Goal: Information Seeking & Learning: Learn about a topic

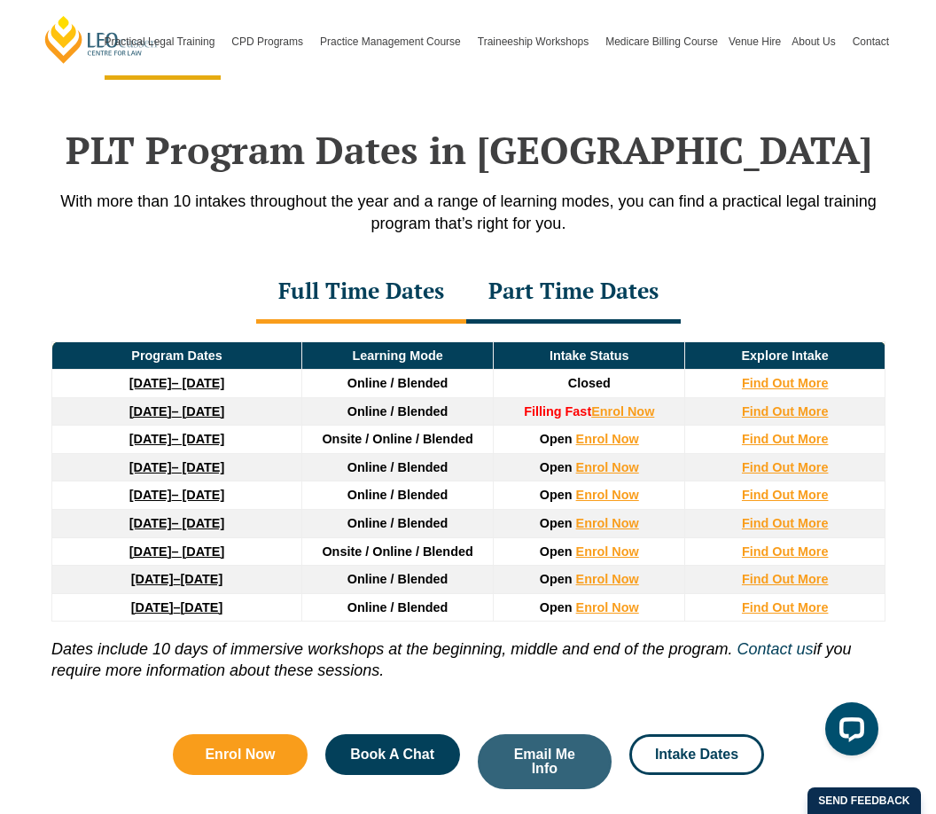
scroll to position [2282, 0]
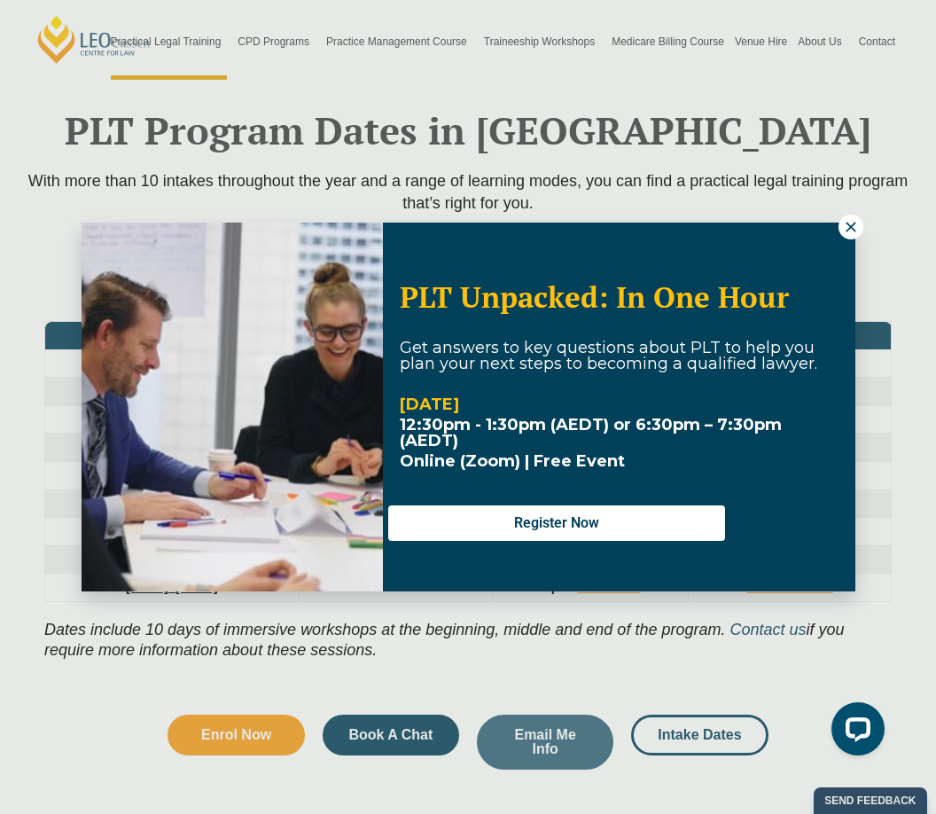
click at [847, 240] on div "PLT Unpacked: In One Hour Get answers to key questions about PLT to help you pl…" at bounding box center [469, 407] width 774 height 369
click at [847, 231] on icon at bounding box center [851, 227] width 16 height 16
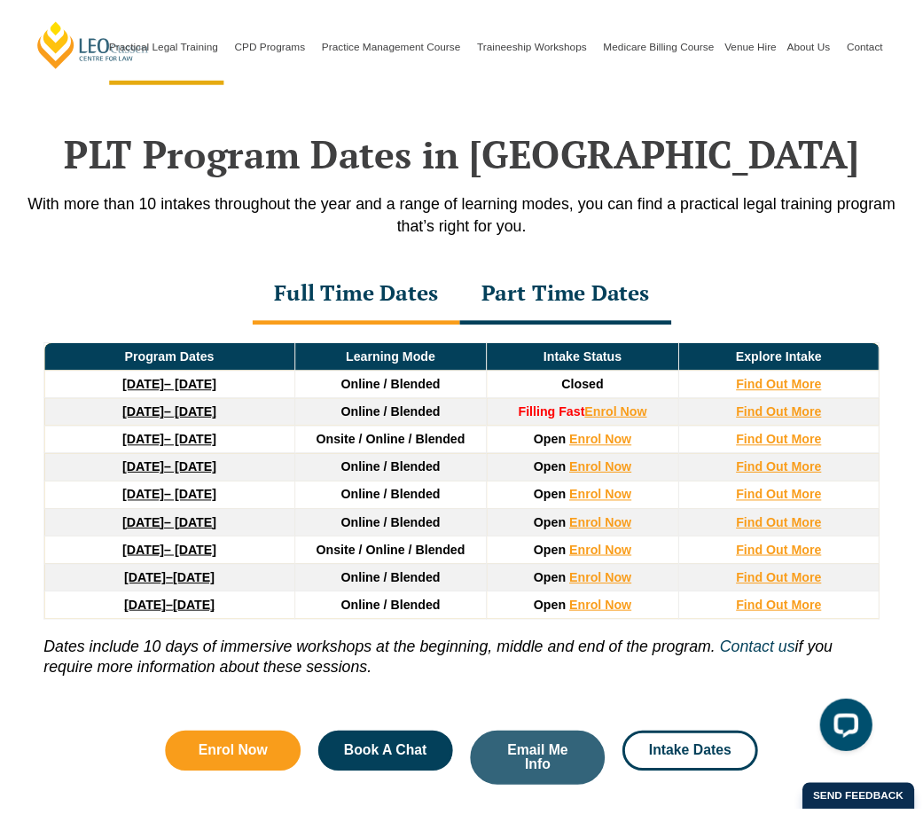
scroll to position [2272, 0]
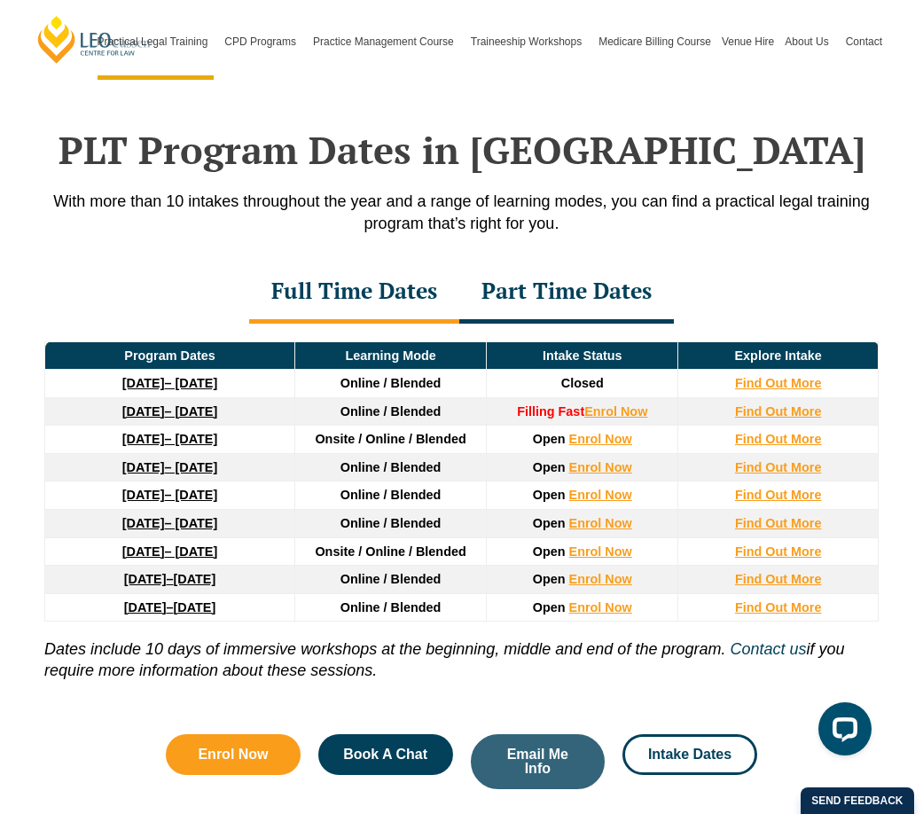
click at [541, 262] on div "Part Time Dates" at bounding box center [566, 293] width 215 height 62
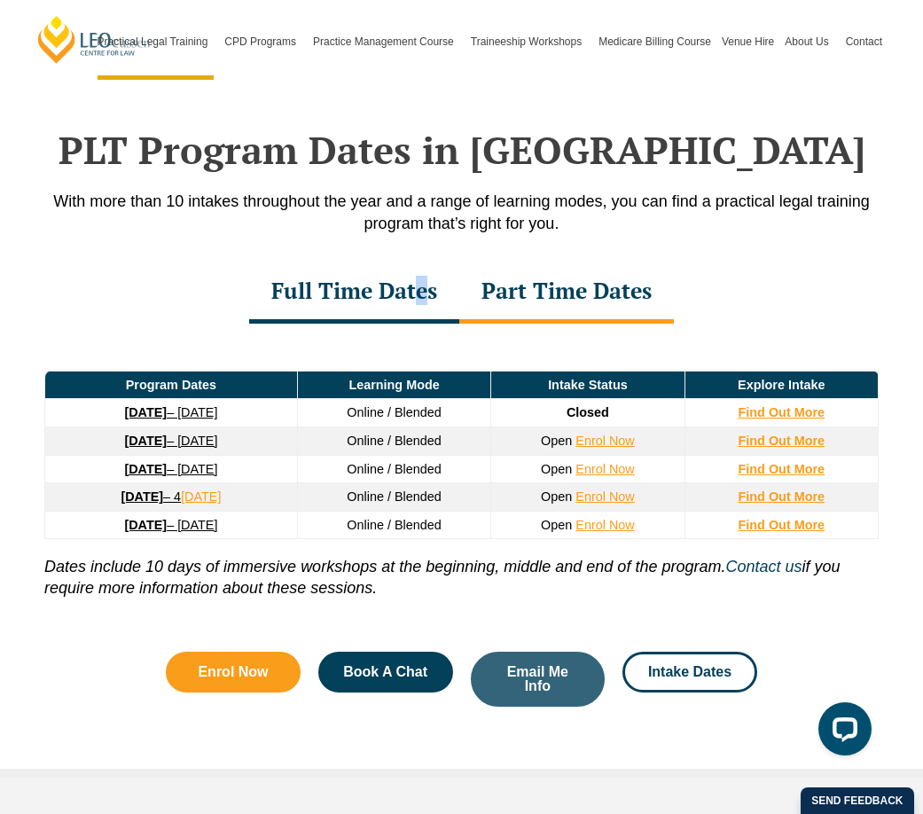
click at [420, 262] on div "Full Time Dates" at bounding box center [354, 293] width 210 height 62
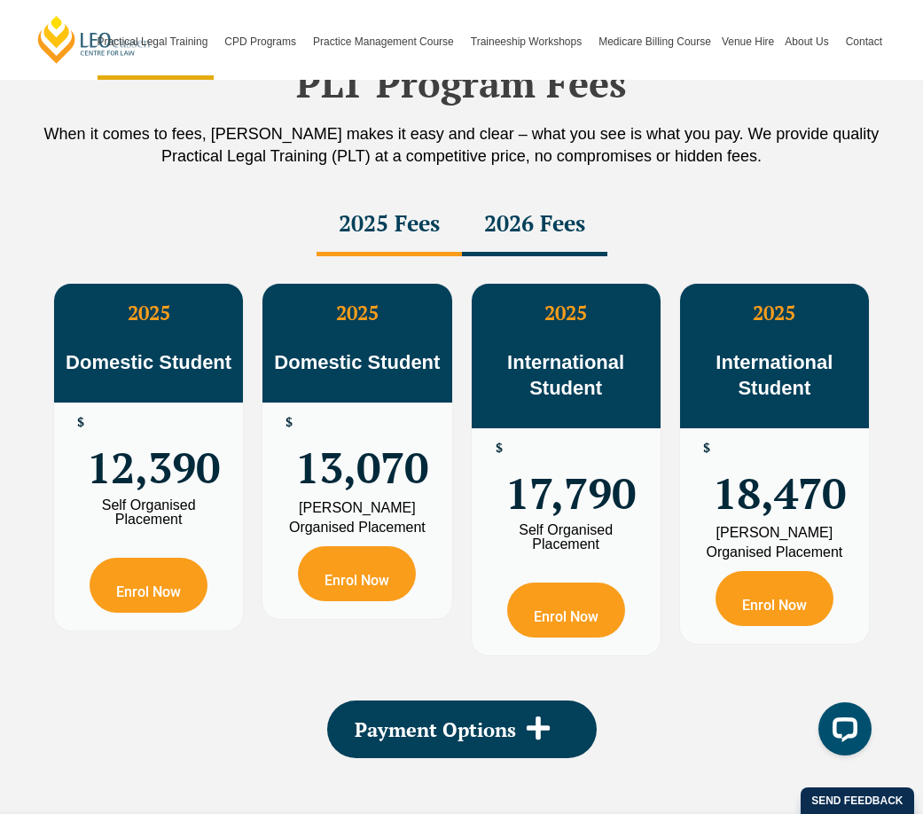
scroll to position [3136, 0]
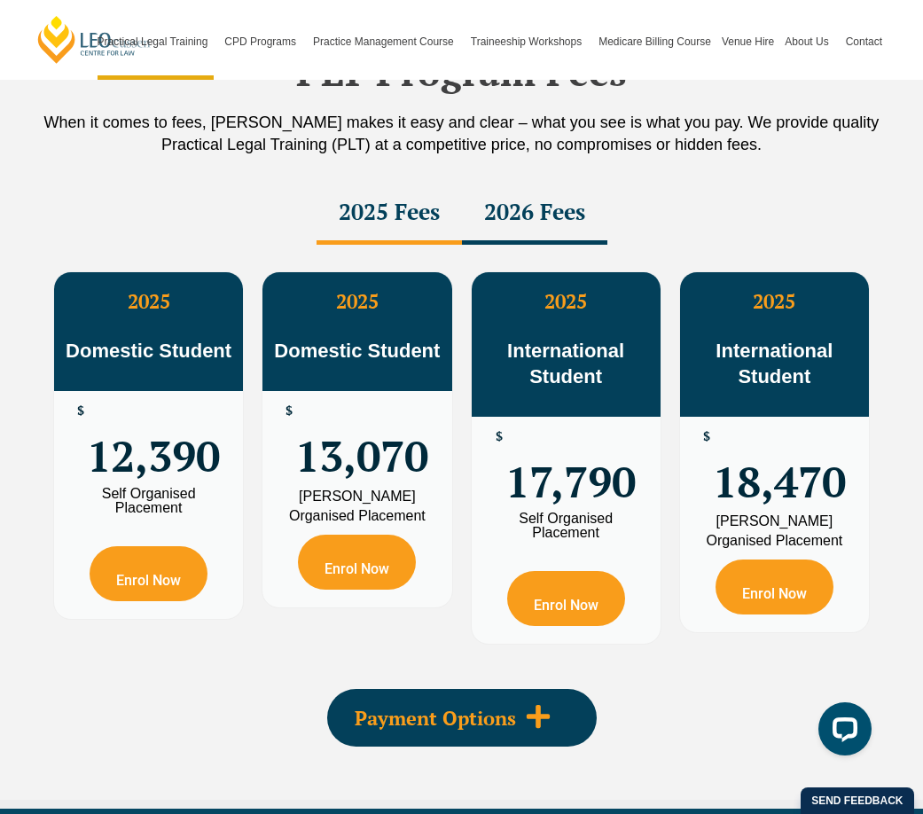
click at [532, 703] on icon at bounding box center [538, 716] width 27 height 27
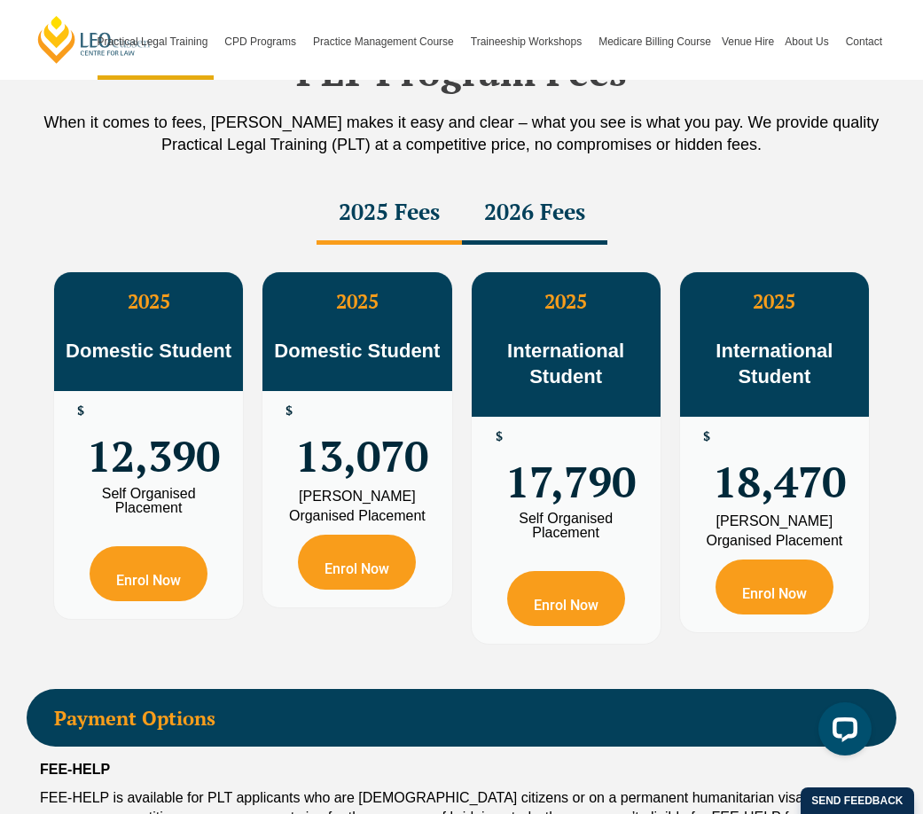
scroll to position [3044, 0]
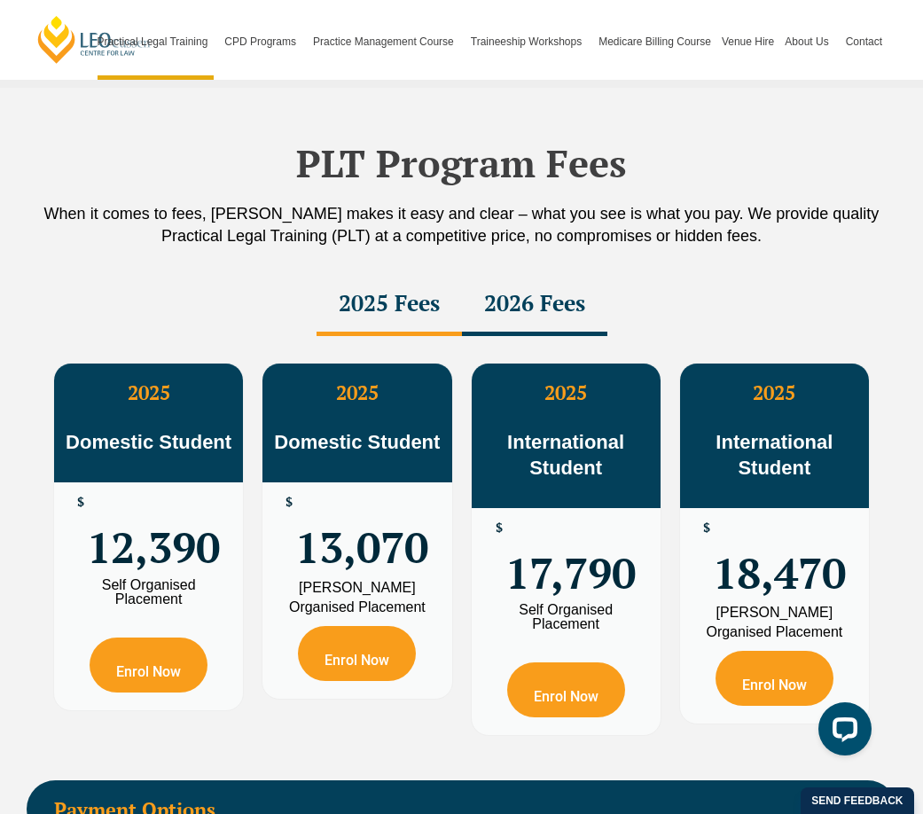
click at [529, 274] on div "2026 Fees" at bounding box center [534, 305] width 145 height 62
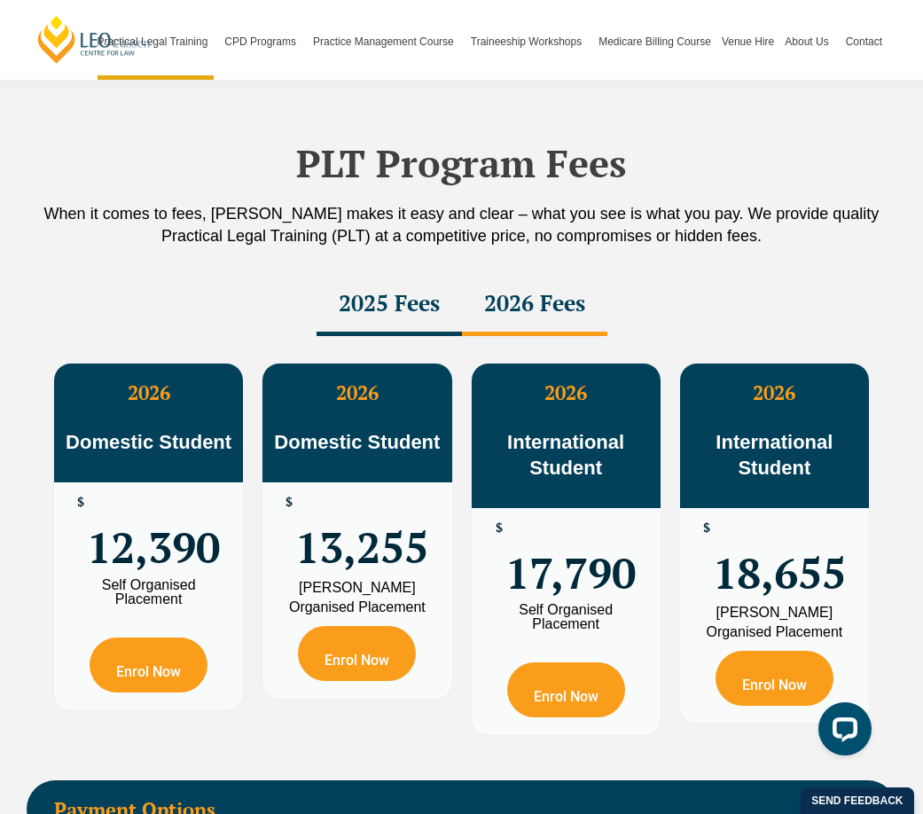
click at [436, 274] on div "2025 Fees" at bounding box center [389, 305] width 145 height 62
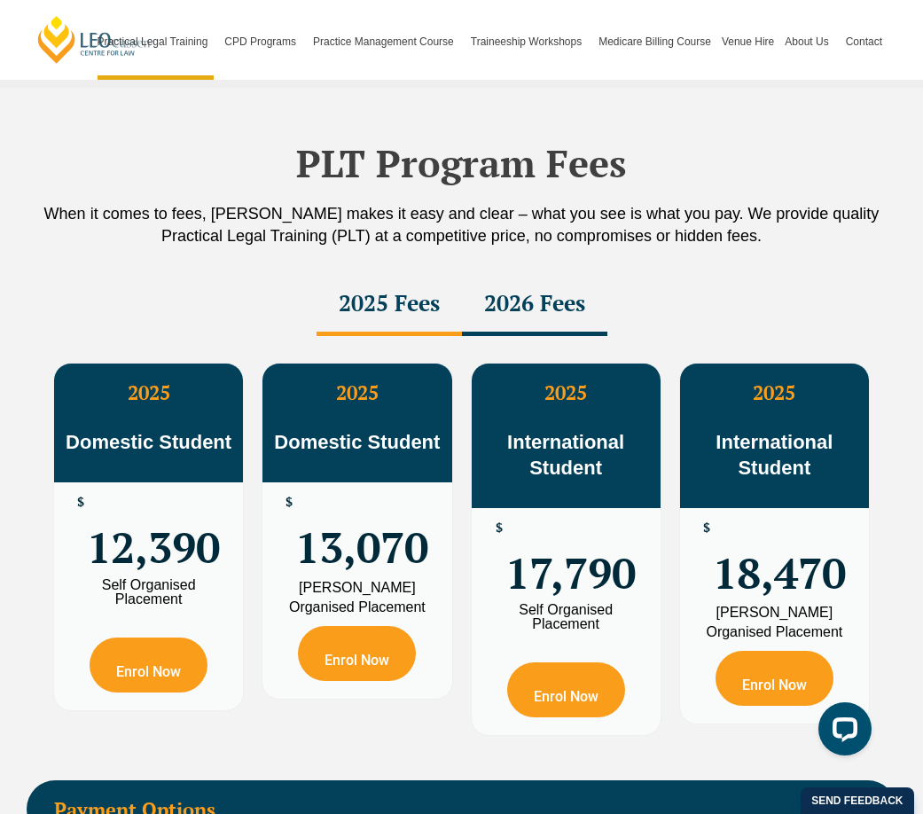
click at [529, 274] on div "2026 Fees" at bounding box center [534, 305] width 145 height 62
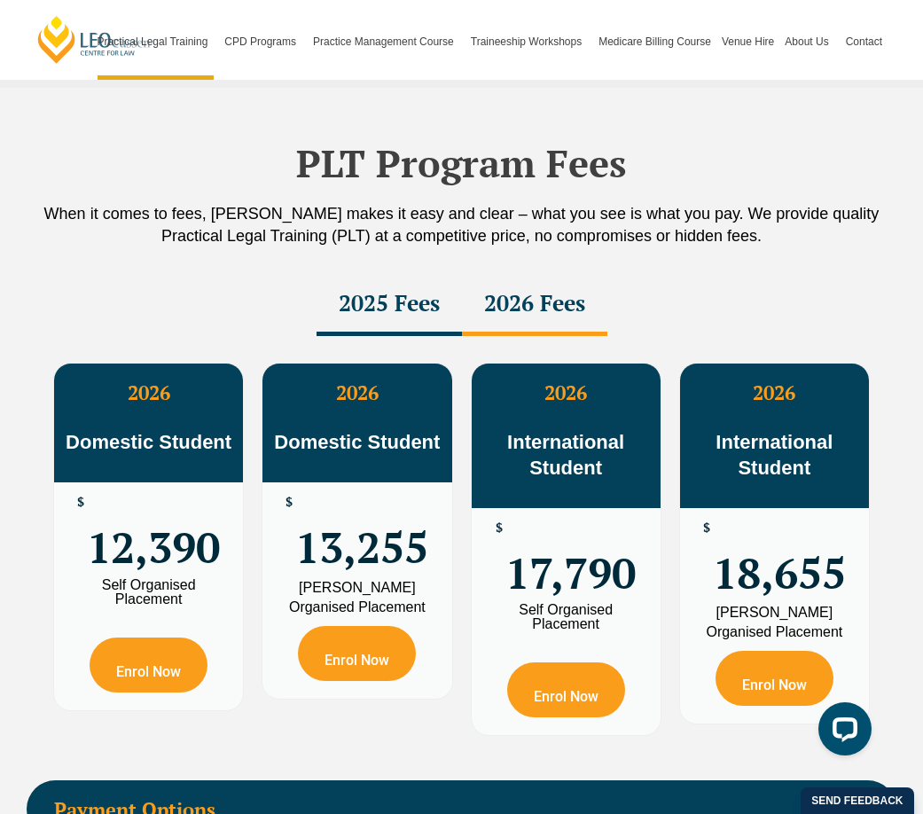
click at [427, 274] on div "2025 Fees" at bounding box center [389, 305] width 145 height 62
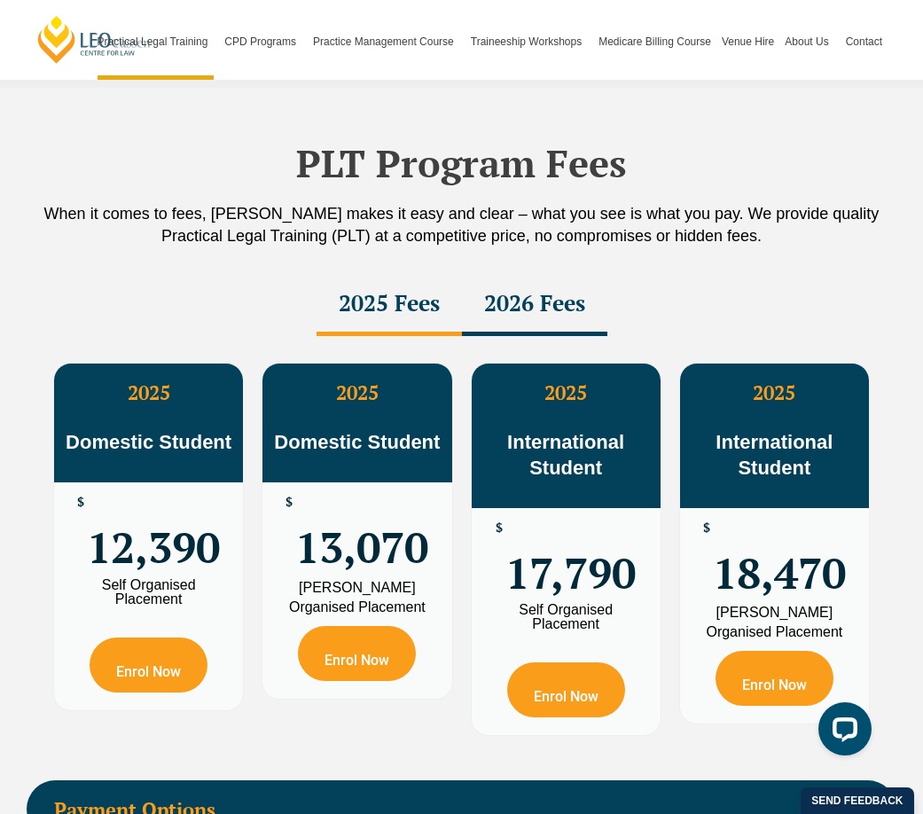
click at [536, 274] on div "2026 Fees" at bounding box center [534, 305] width 145 height 62
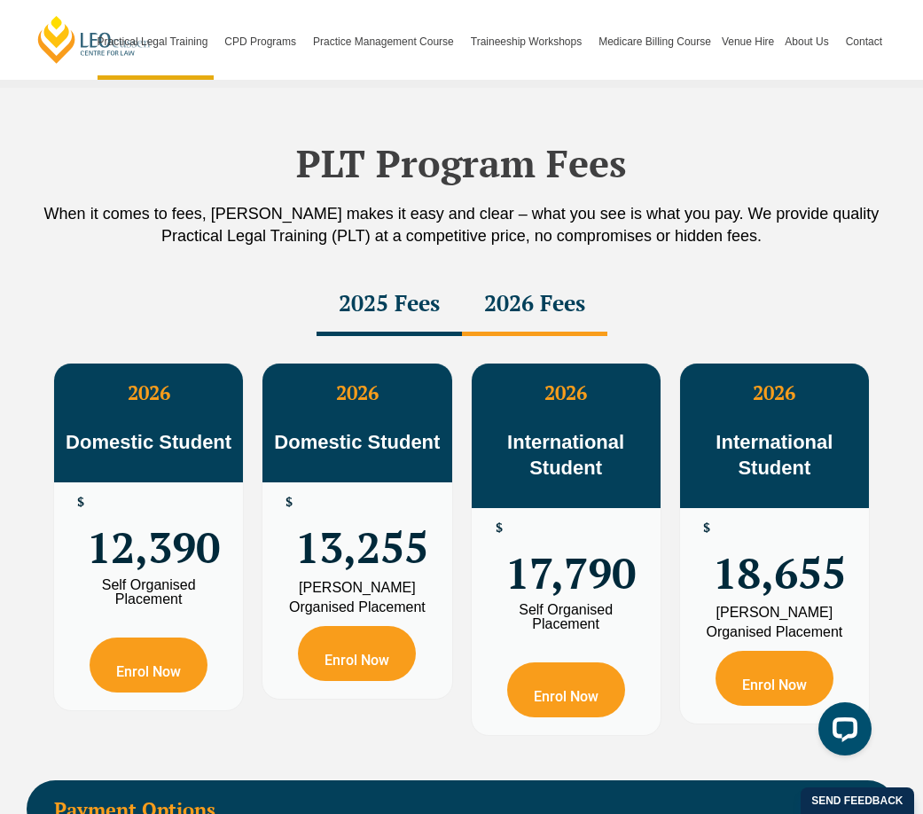
click at [431, 274] on div "2025 Fees" at bounding box center [389, 305] width 145 height 62
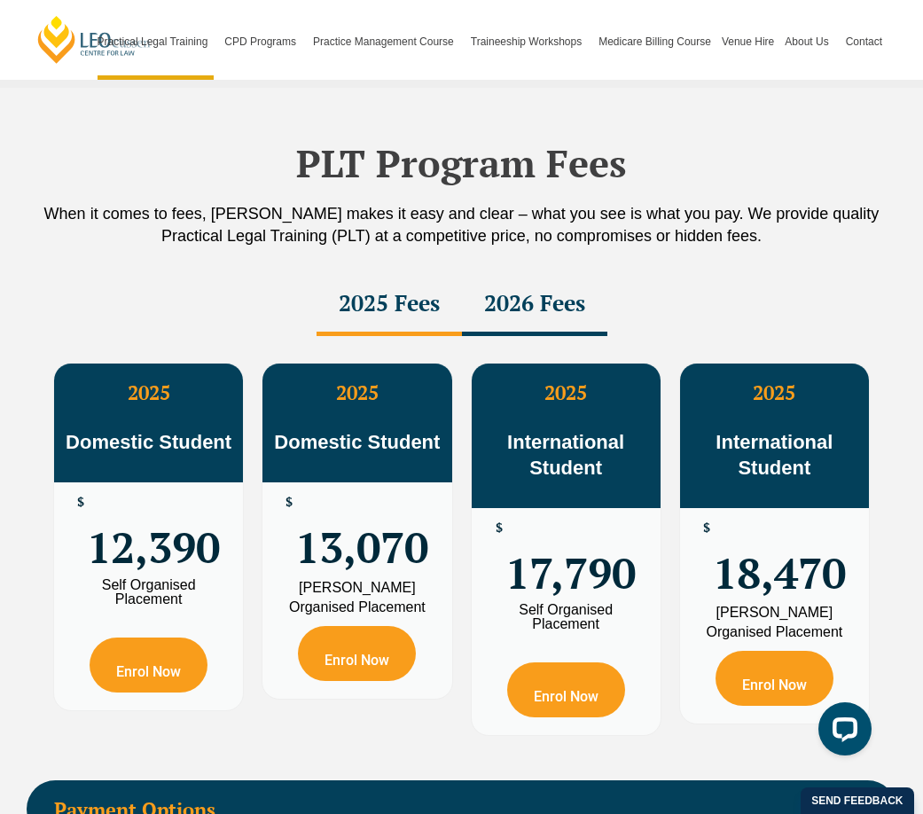
click at [534, 274] on div "2026 Fees" at bounding box center [534, 305] width 145 height 62
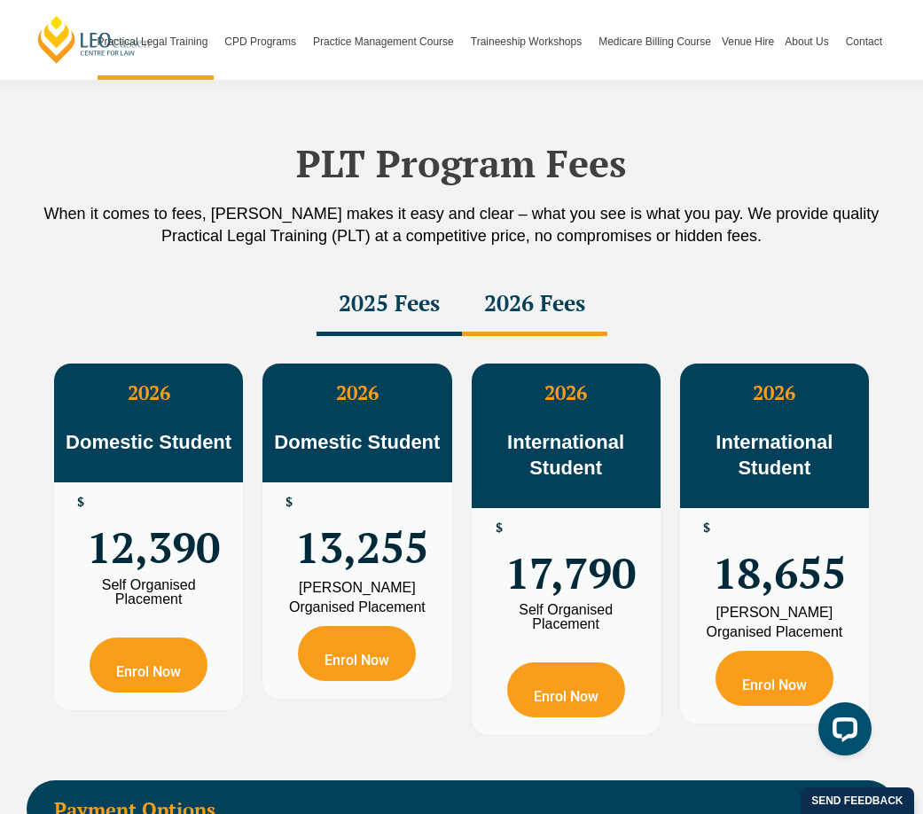
click at [447, 274] on div "2025 Fees" at bounding box center [389, 305] width 145 height 62
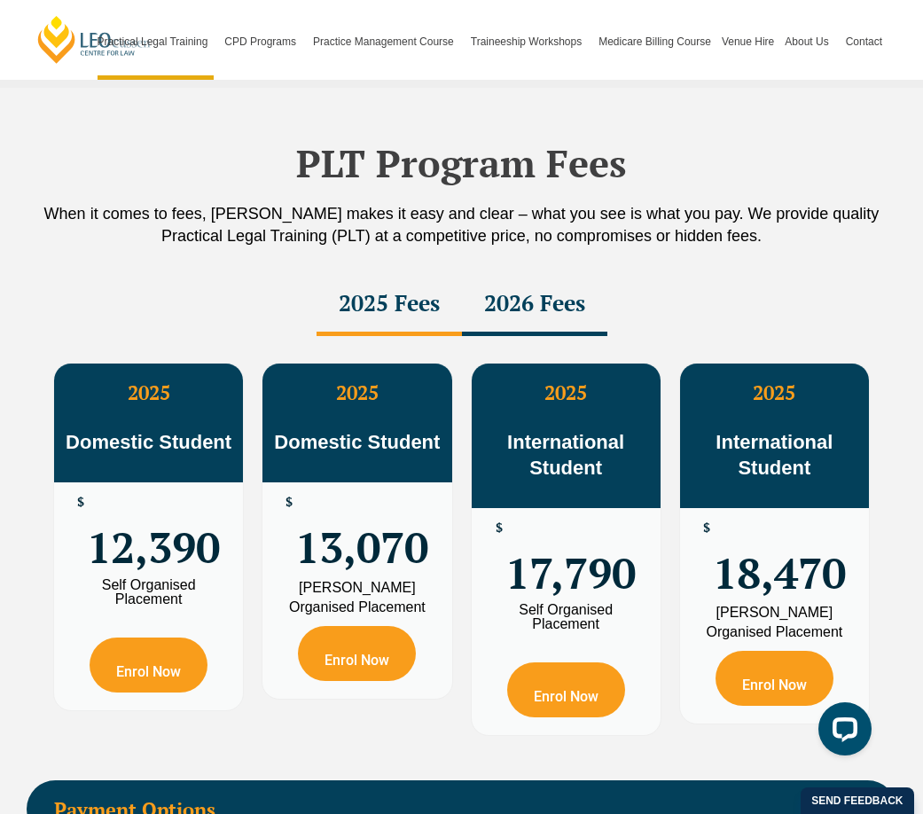
click at [544, 274] on div "2026 Fees" at bounding box center [534, 305] width 145 height 62
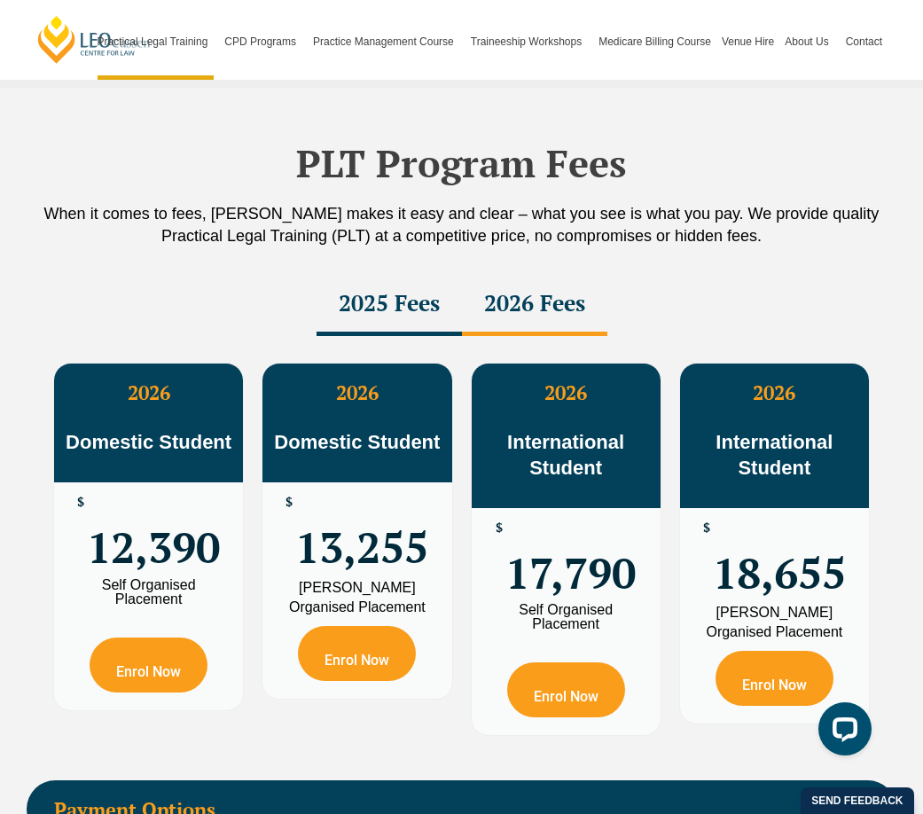
click at [444, 274] on div "2025 Fees" at bounding box center [389, 305] width 145 height 62
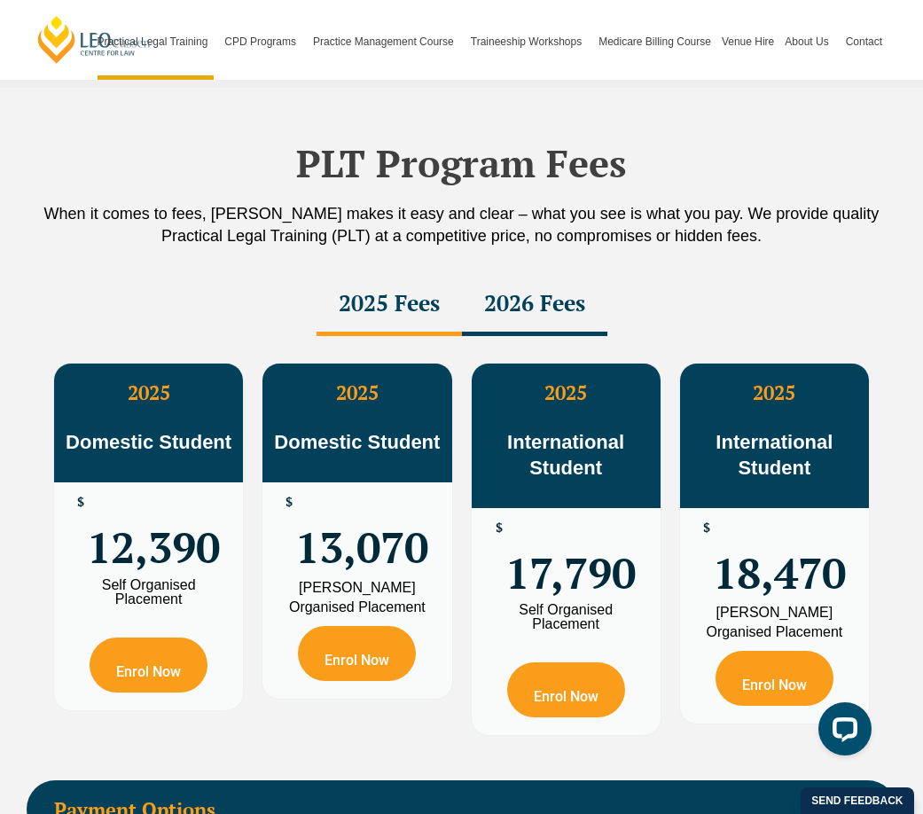
drag, startPoint x: 566, startPoint y: 261, endPoint x: 516, endPoint y: 267, distance: 50.0
click at [565, 274] on div "2026 Fees" at bounding box center [534, 305] width 145 height 62
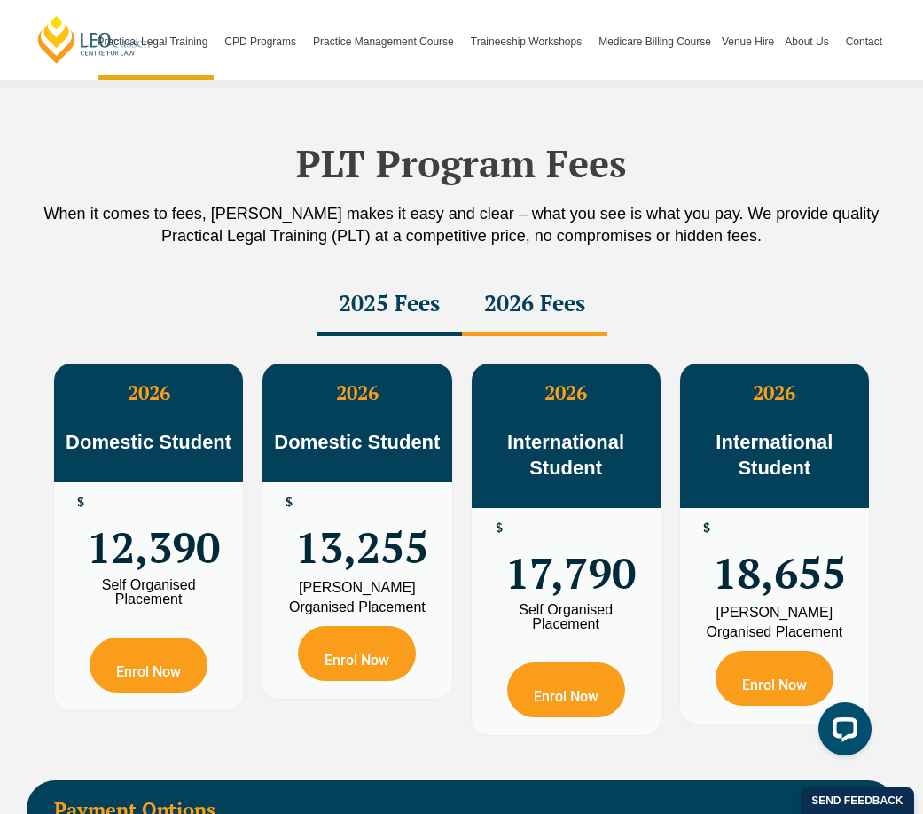
click at [458, 274] on div "2025 Fees" at bounding box center [389, 305] width 145 height 62
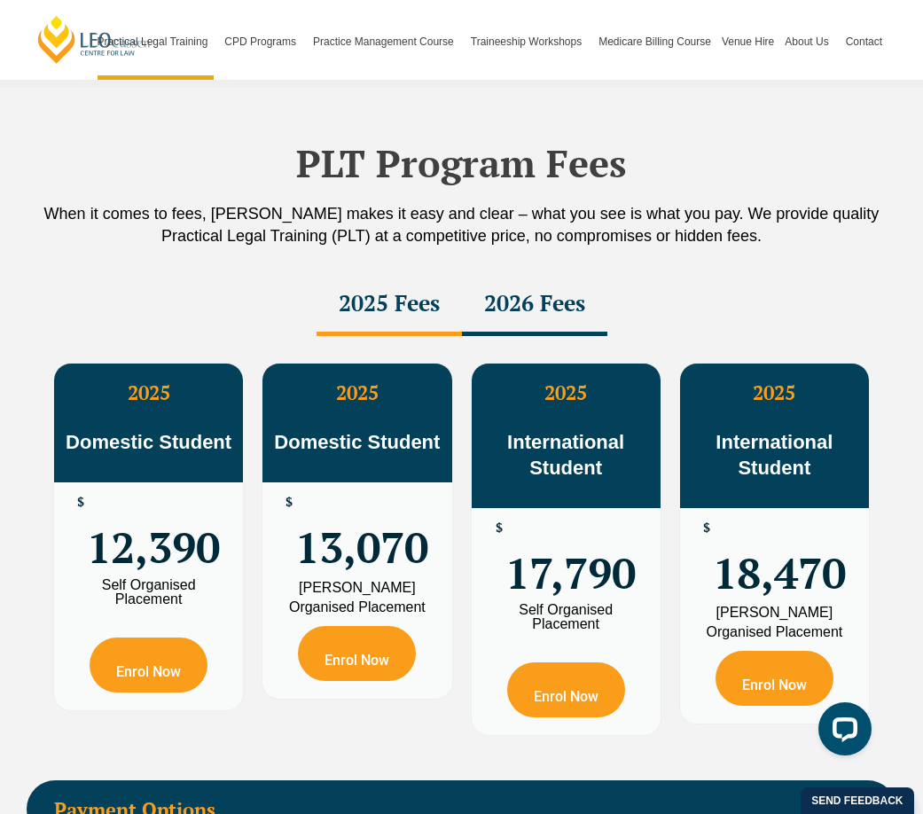
click at [546, 274] on div "2026 Fees" at bounding box center [534, 305] width 145 height 62
